Goal: Understand site structure: Understand site structure

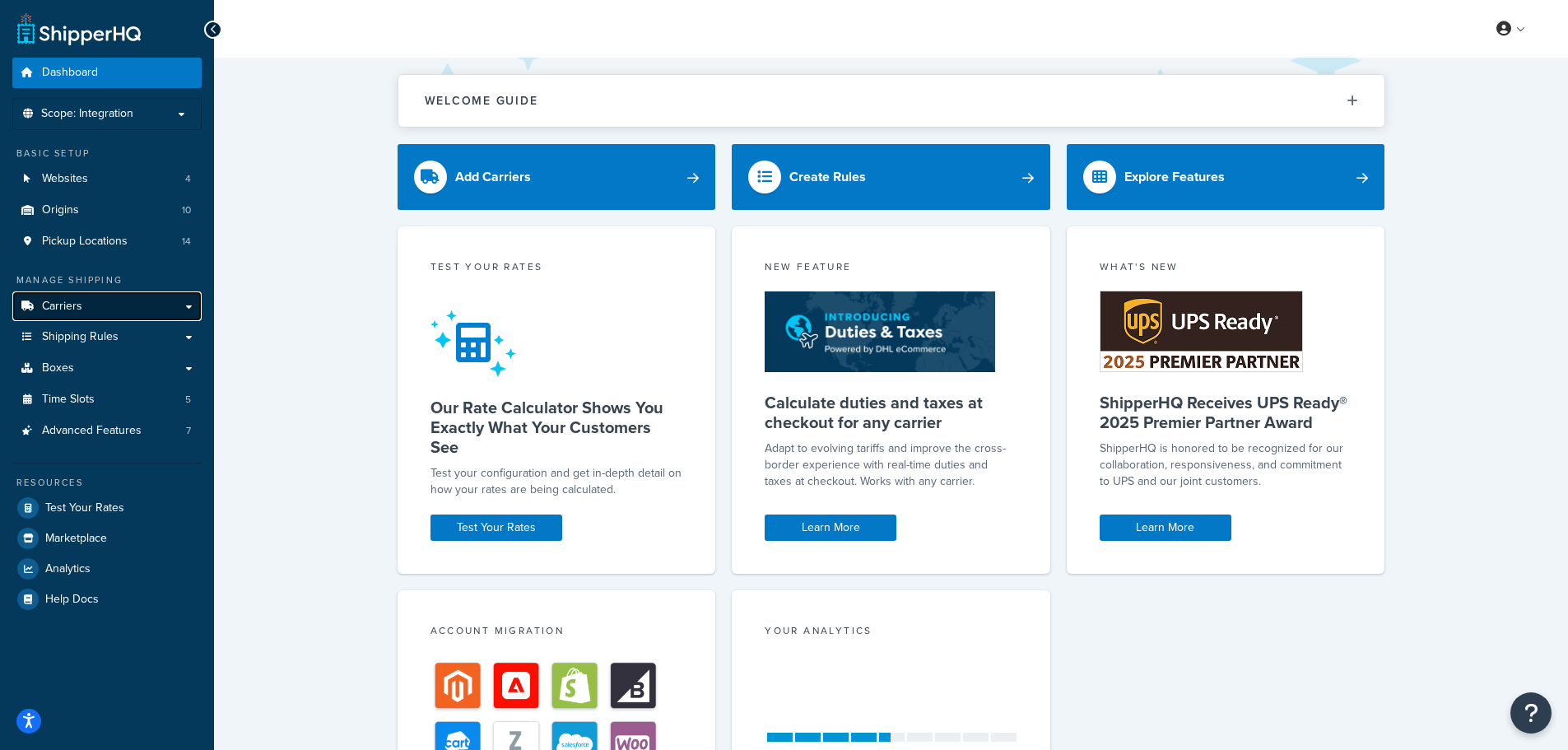
click at [71, 309] on span "Carriers" at bounding box center [63, 307] width 41 height 14
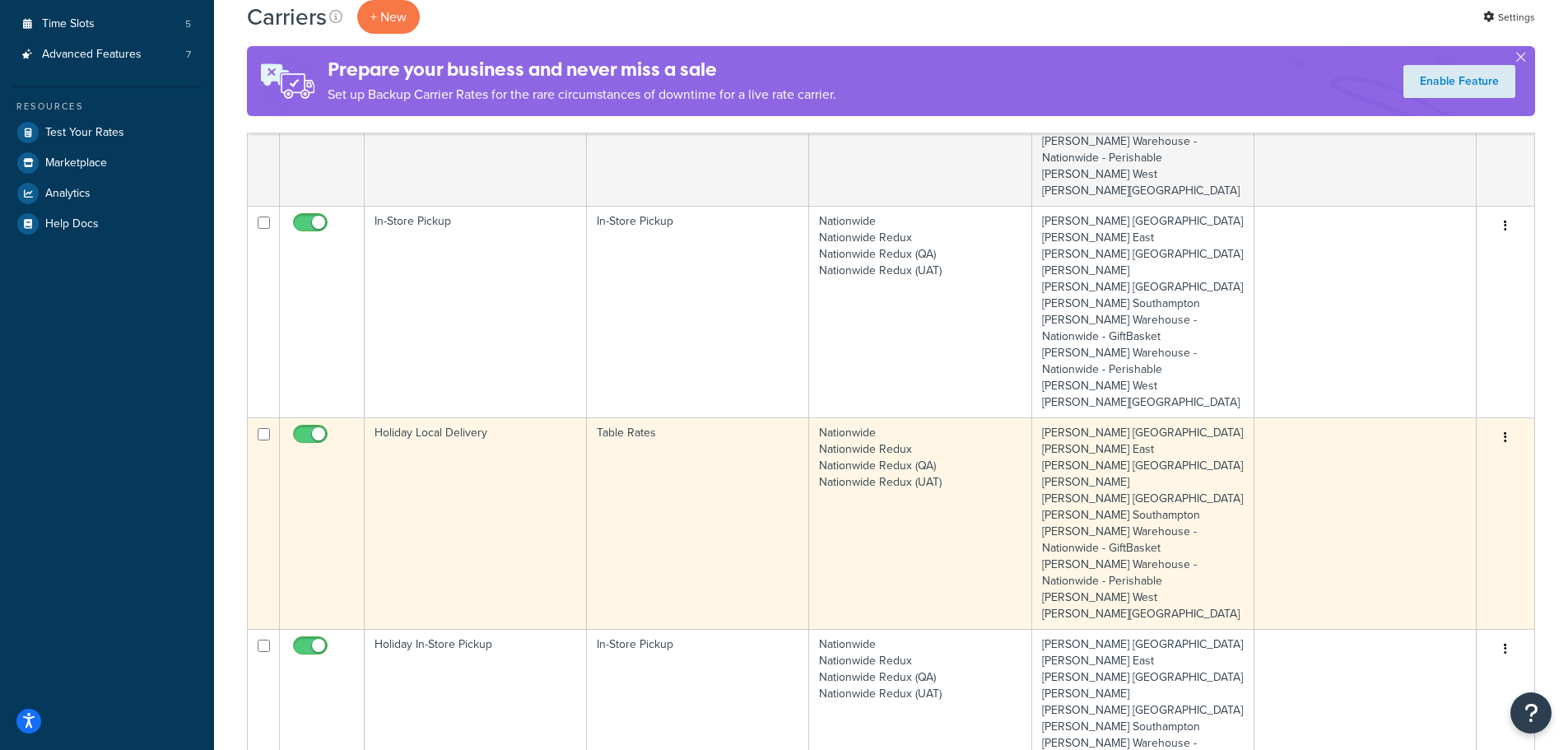
scroll to position [412, 0]
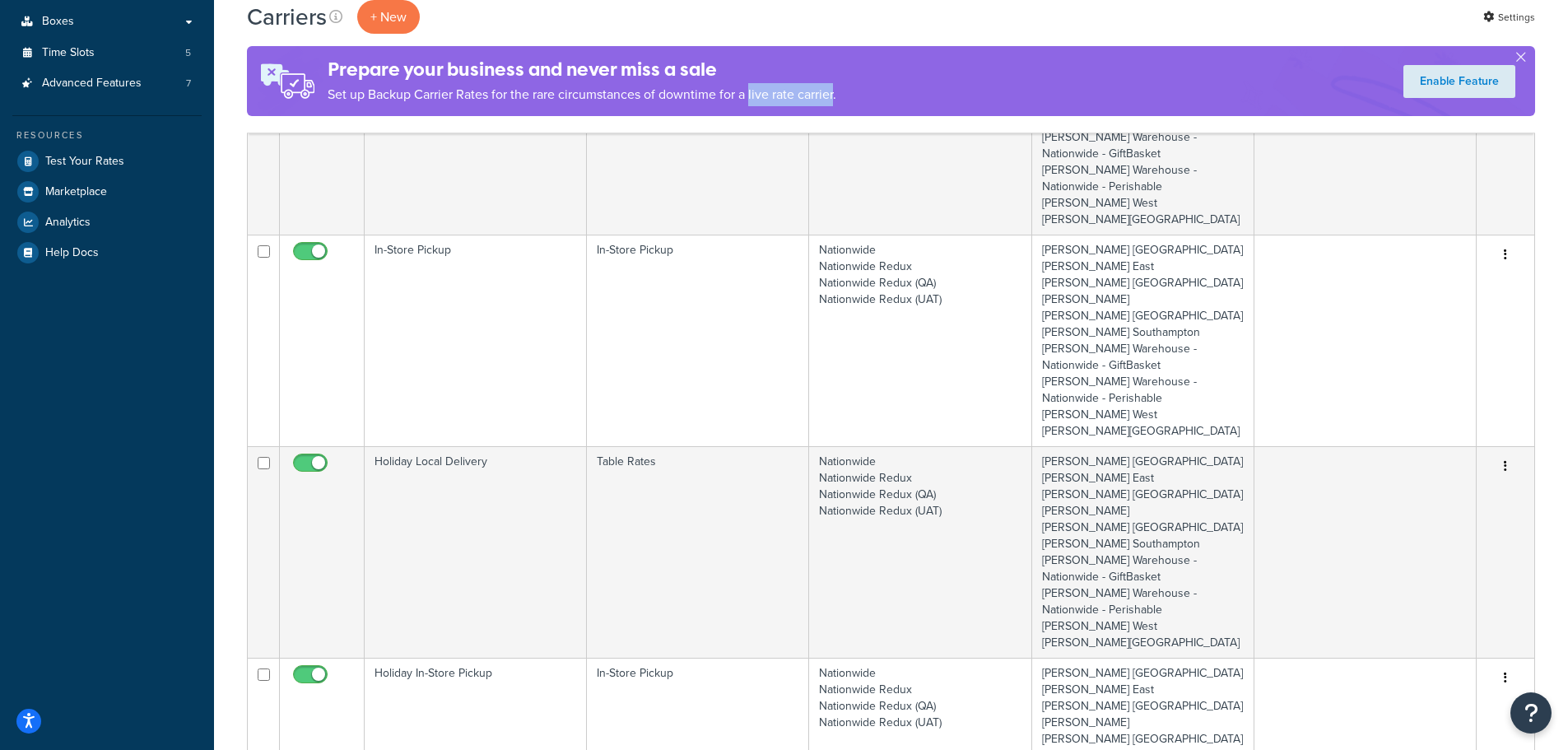
drag, startPoint x: 750, startPoint y: 89, endPoint x: 837, endPoint y: 93, distance: 87.1
click at [836, 93] on p "Set up Backup Carrier Rates for the rare circumstances of downtime for a live r…" at bounding box center [581, 94] width 509 height 23
click at [1528, 53] on div "Prepare your business and never miss a sale Set up Backup Carrier Rates for the…" at bounding box center [891, 80] width 1288 height 70
click at [1523, 58] on button "button" at bounding box center [1520, 60] width 4 height 4
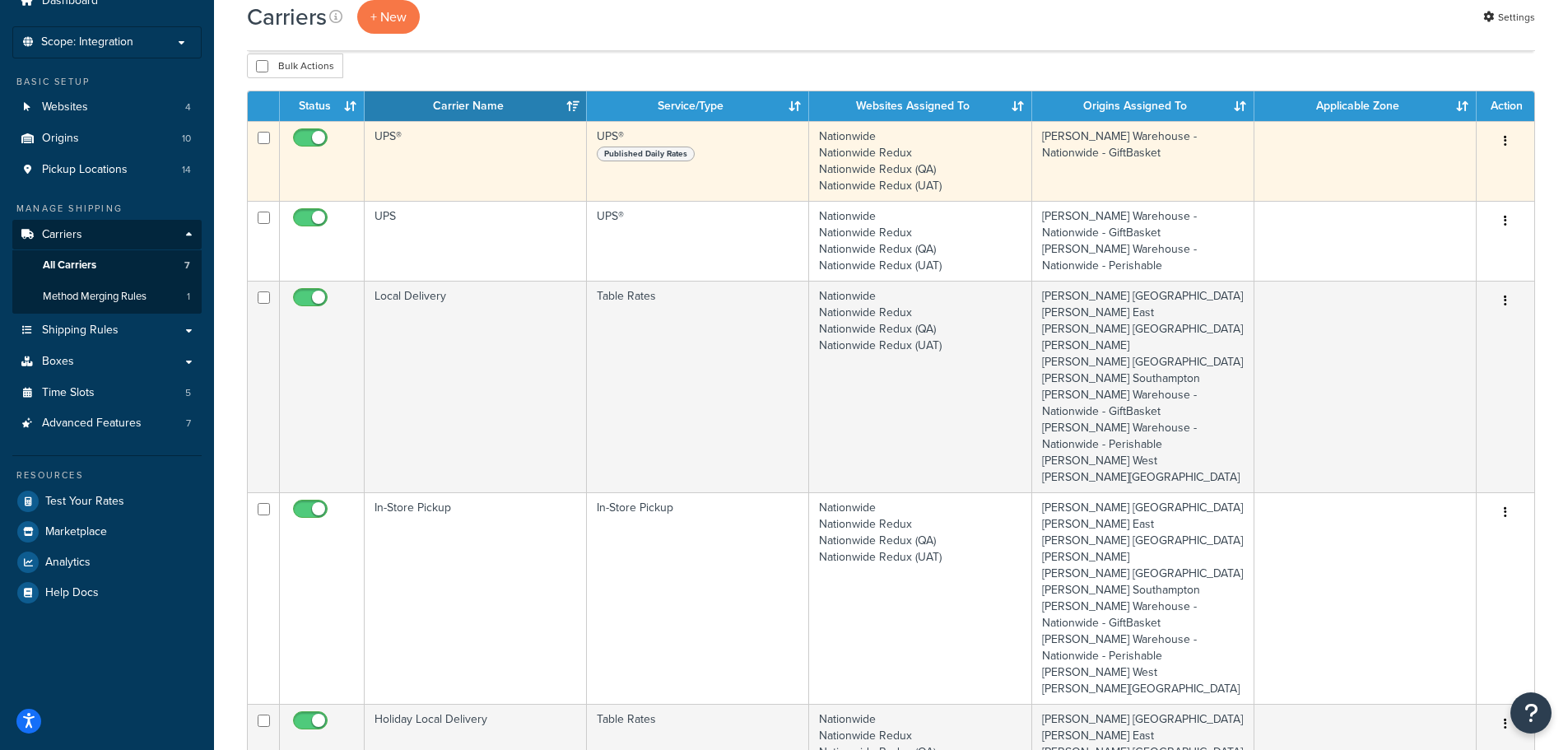
scroll to position [0, 0]
